Goal: Navigation & Orientation: Find specific page/section

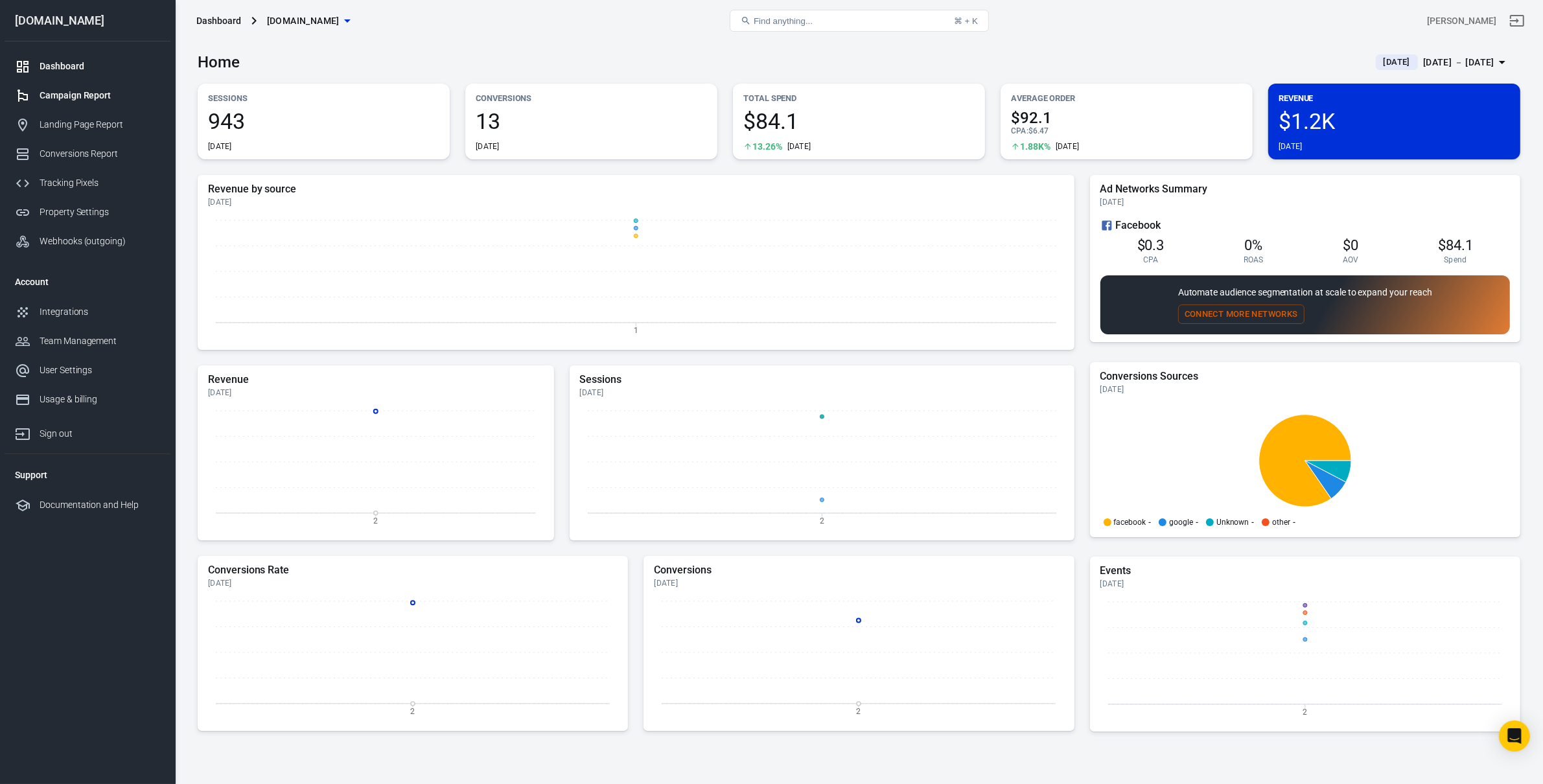
click at [91, 89] on div "Campaign Report" at bounding box center [100, 96] width 121 height 14
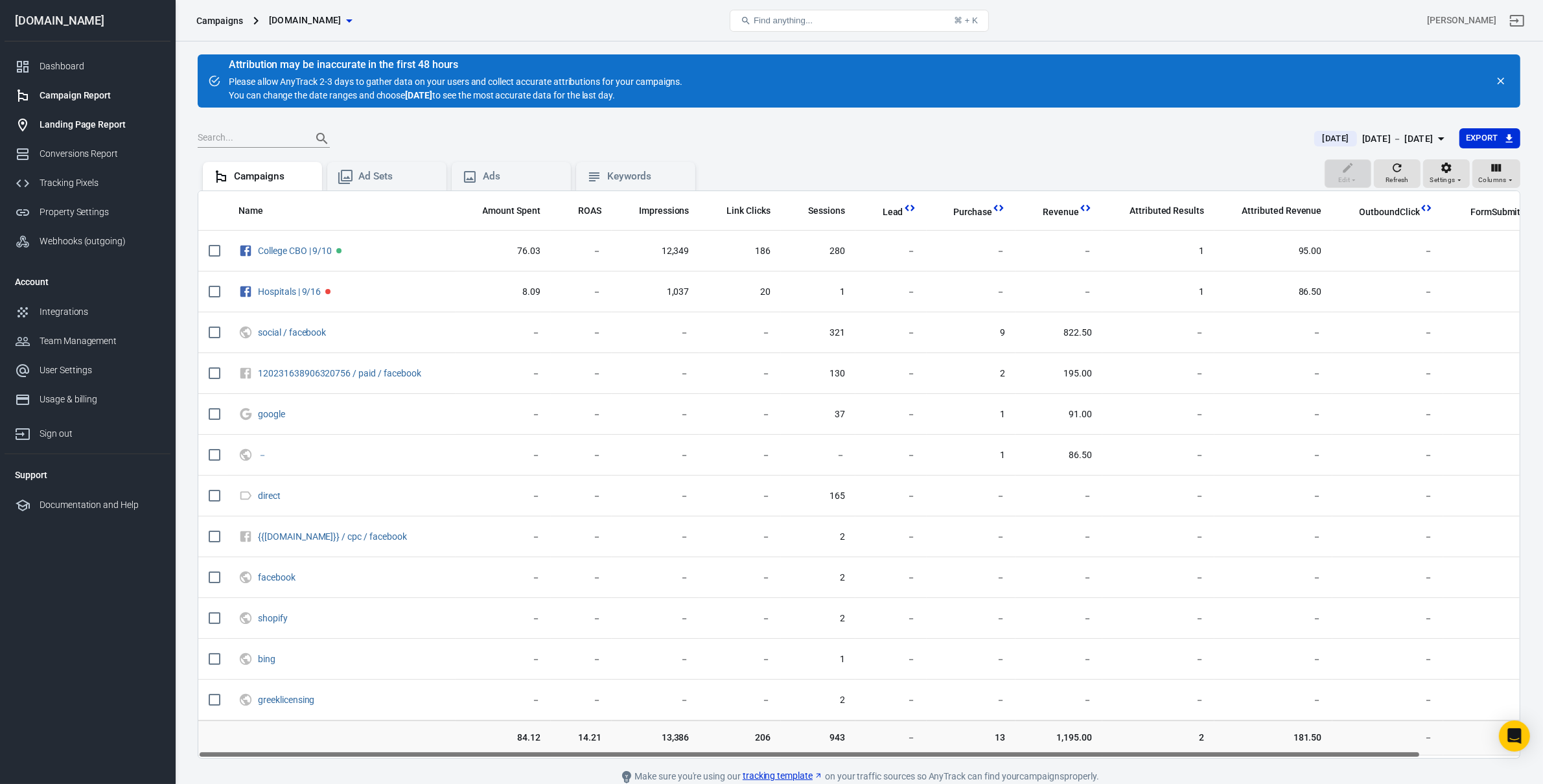
click at [83, 121] on div "Landing Page Report" at bounding box center [100, 125] width 121 height 14
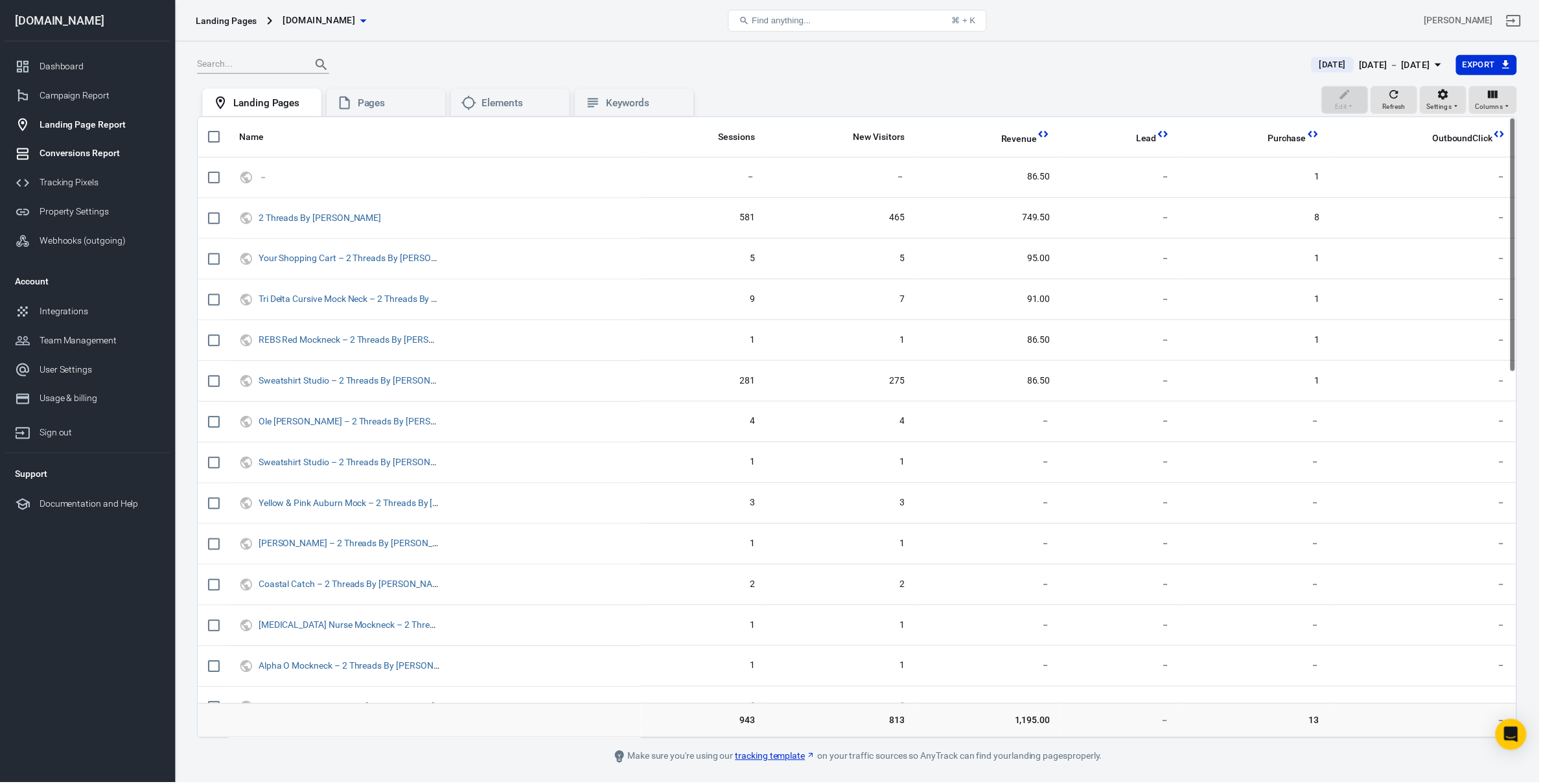
click at [77, 146] on link "Conversions Report" at bounding box center [88, 153] width 166 height 29
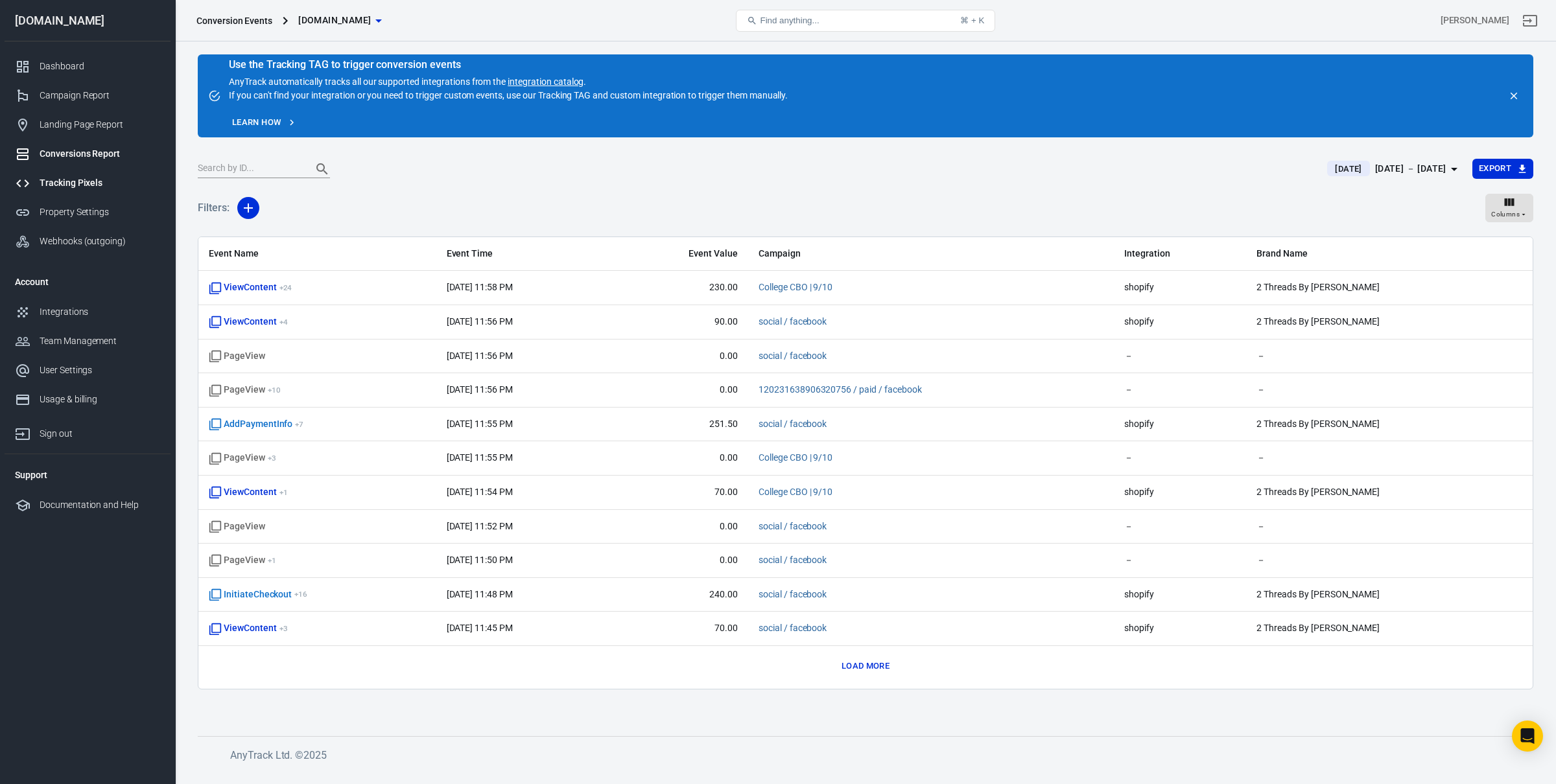
click at [68, 184] on div "Tracking Pixels" at bounding box center [100, 183] width 121 height 14
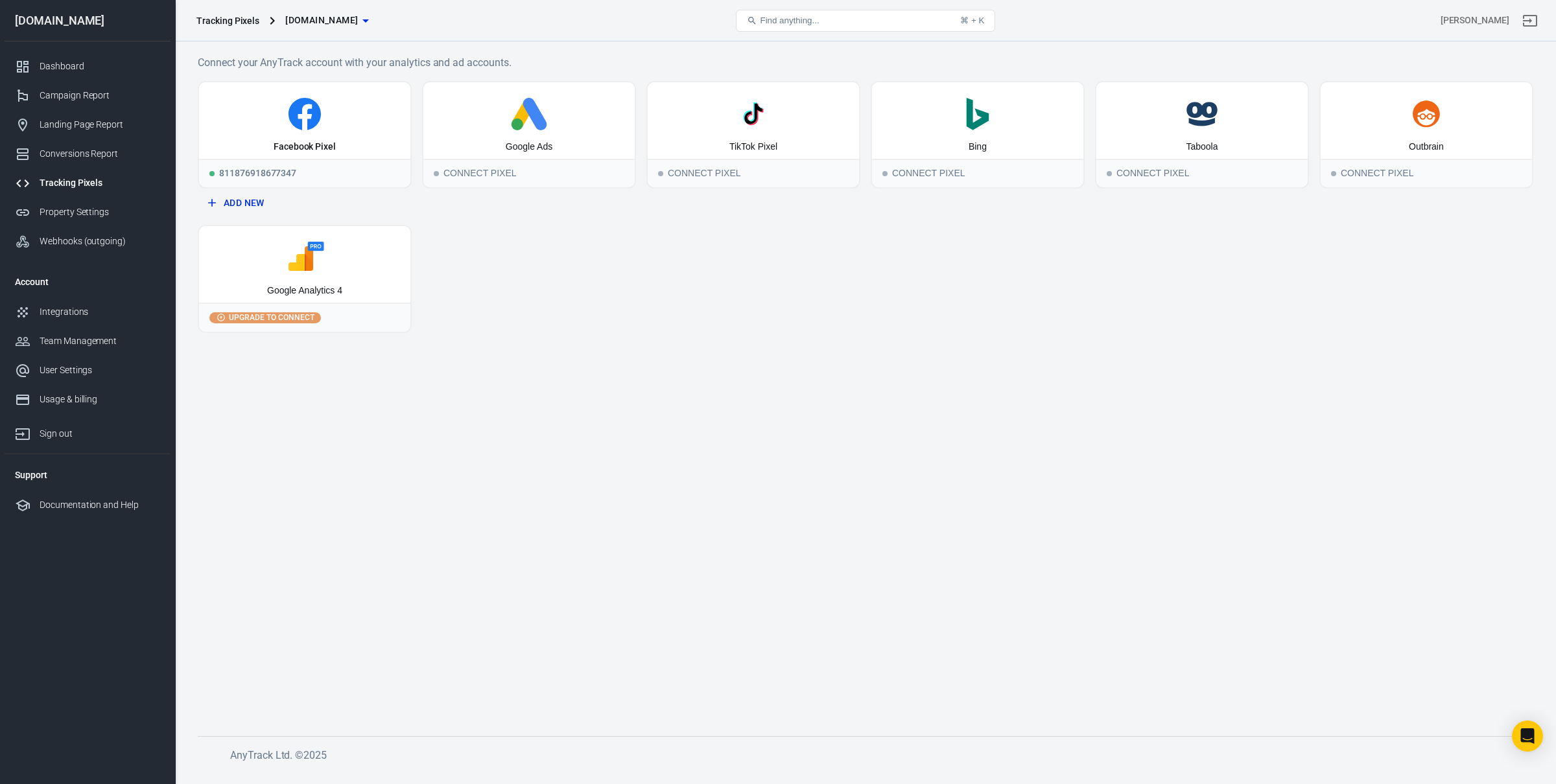
click at [1333, 311] on div "Facebook Pixel 811876918677347 Add New Google Ads Connect Pixel TikTok Pixel Co…" at bounding box center [866, 207] width 1335 height 252
click at [793, 37] on div "Tracking Pixels [DOMAIN_NAME] Find anything... ⌘ + K [PERSON_NAME]" at bounding box center [865, 21] width 1380 height 42
click at [821, 24] on button "Find anything... ⌘ + K" at bounding box center [866, 21] width 259 height 22
click at [823, 22] on button "Find anything... ⌘ + K" at bounding box center [866, 21] width 259 height 22
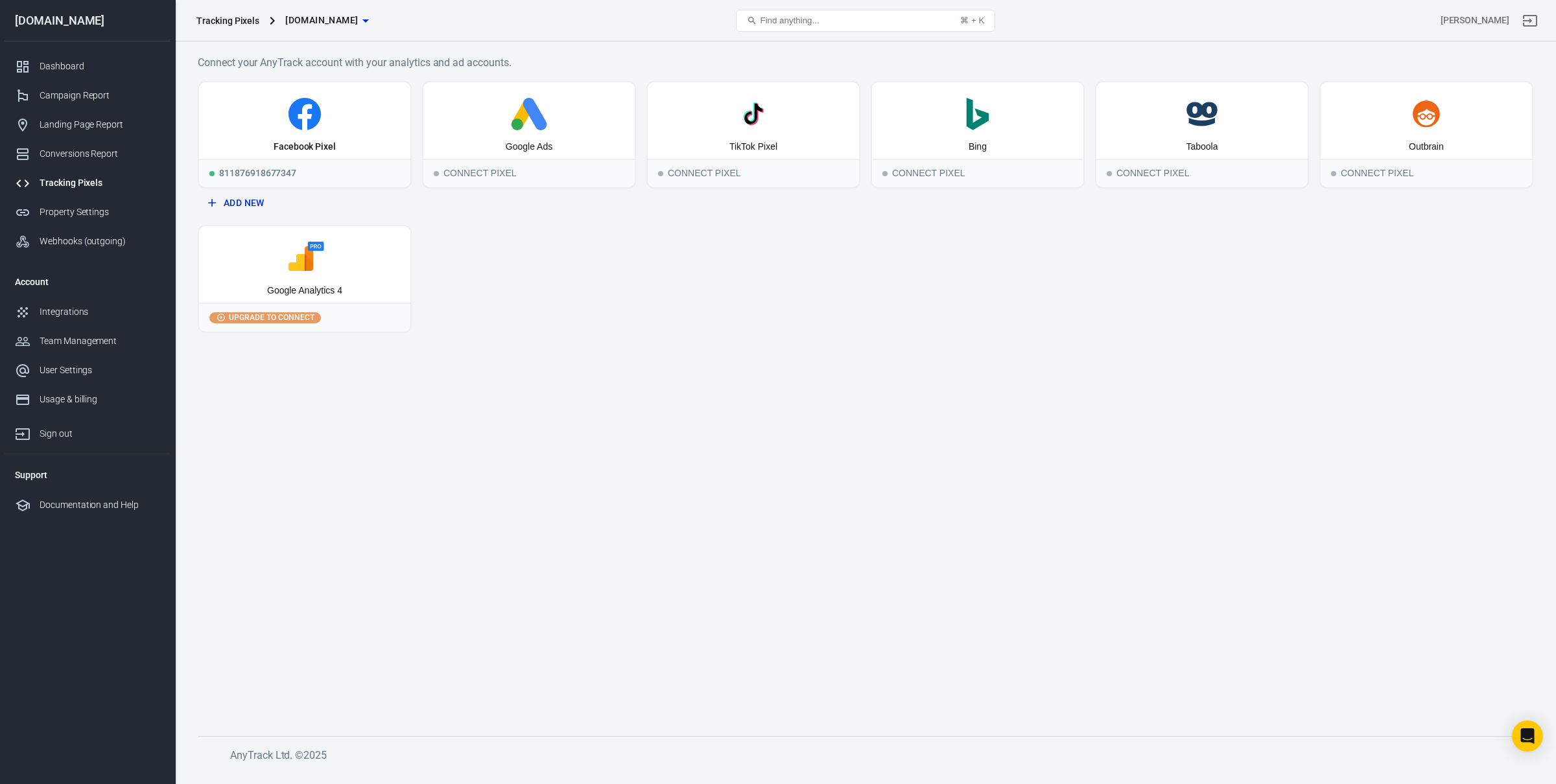
click at [822, 22] on button "Find anything... ⌘ + K" at bounding box center [866, 21] width 259 height 22
click at [779, 20] on span "Find anything..." at bounding box center [789, 21] width 59 height 10
click at [805, 26] on button "Find anything... ⌘ + K" at bounding box center [866, 21] width 259 height 22
click at [807, 22] on span "Find anything..." at bounding box center [789, 21] width 59 height 10
click at [1241, 305] on div "Facebook Pixel 811876918677347 Add New Google Ads Connect Pixel TikTok Pixel Co…" at bounding box center [866, 207] width 1335 height 252
